Goal: Transaction & Acquisition: Purchase product/service

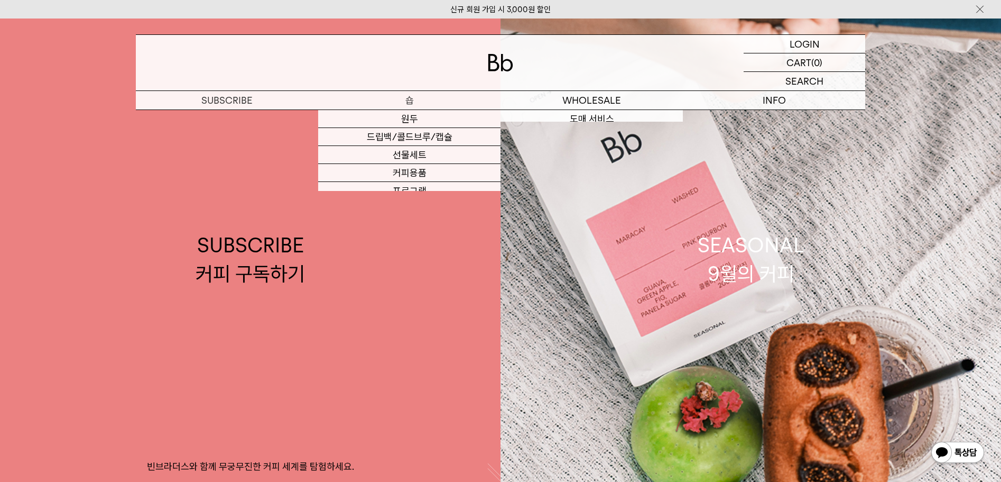
click at [416, 100] on p "숍" at bounding box center [409, 100] width 182 height 19
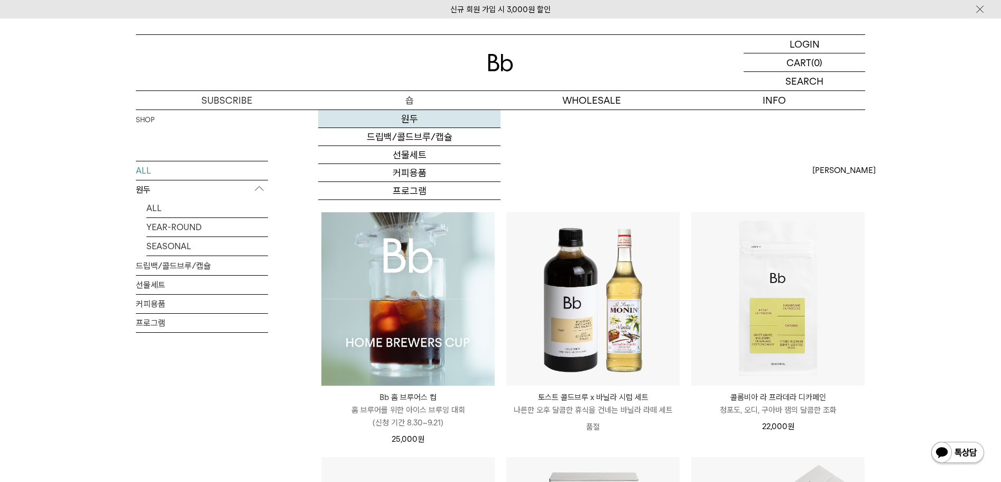
click at [418, 121] on link "원두" at bounding box center [409, 119] width 182 height 18
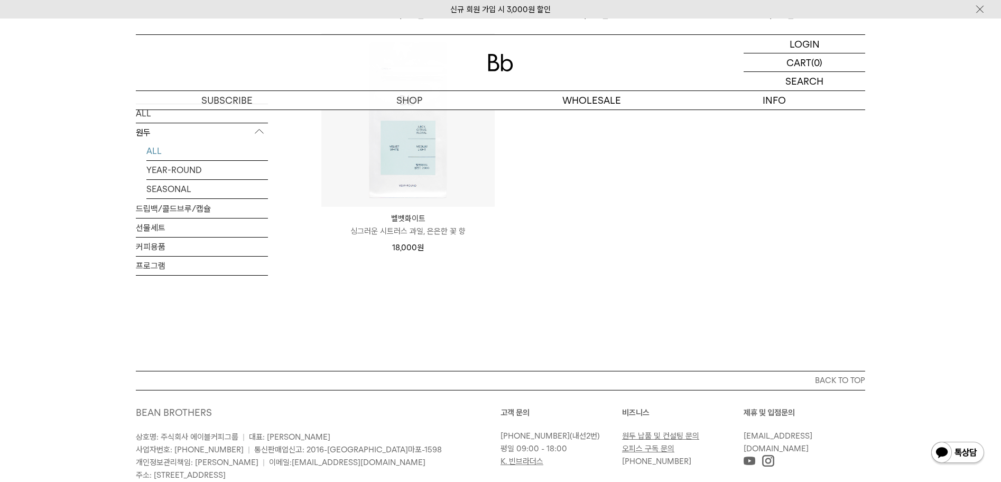
scroll to position [1210, 0]
